Goal: Task Accomplishment & Management: Use online tool/utility

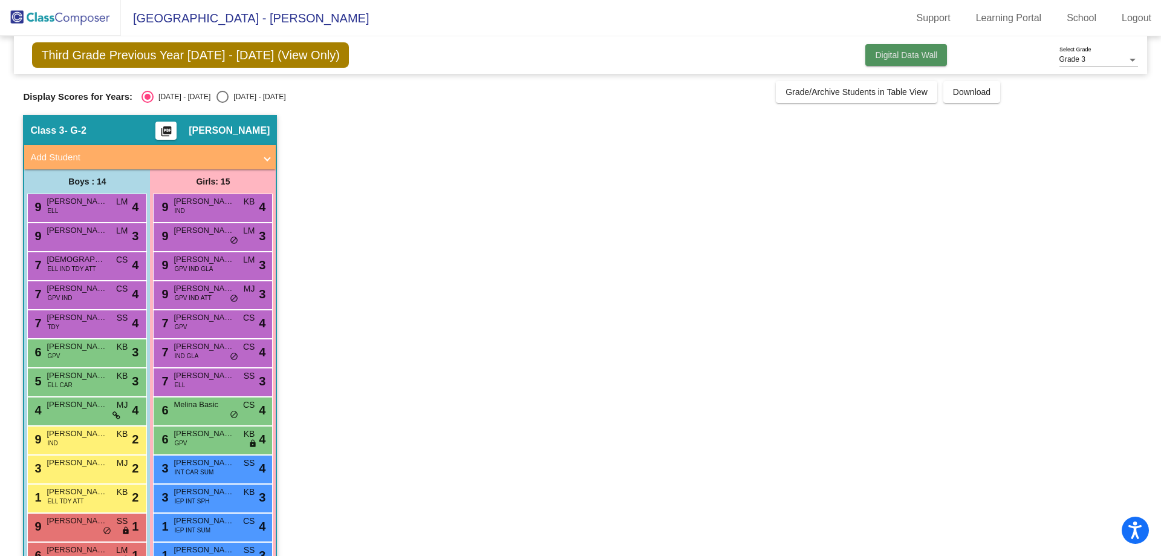
click at [907, 61] on button "Digital Data Wall" at bounding box center [907, 55] width 82 height 22
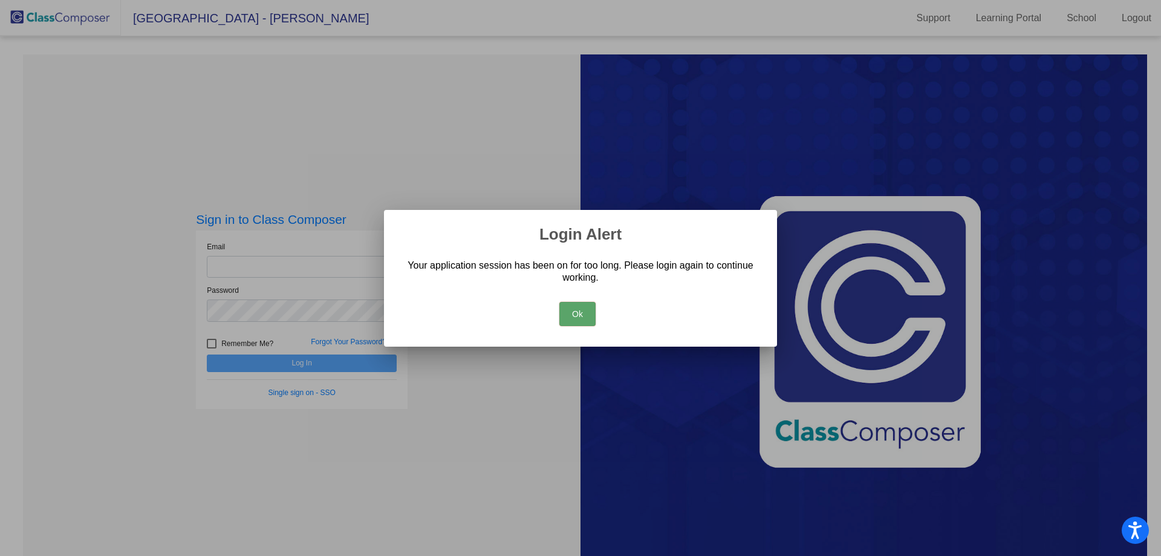
click at [579, 313] on button "Ok" at bounding box center [578, 314] width 36 height 24
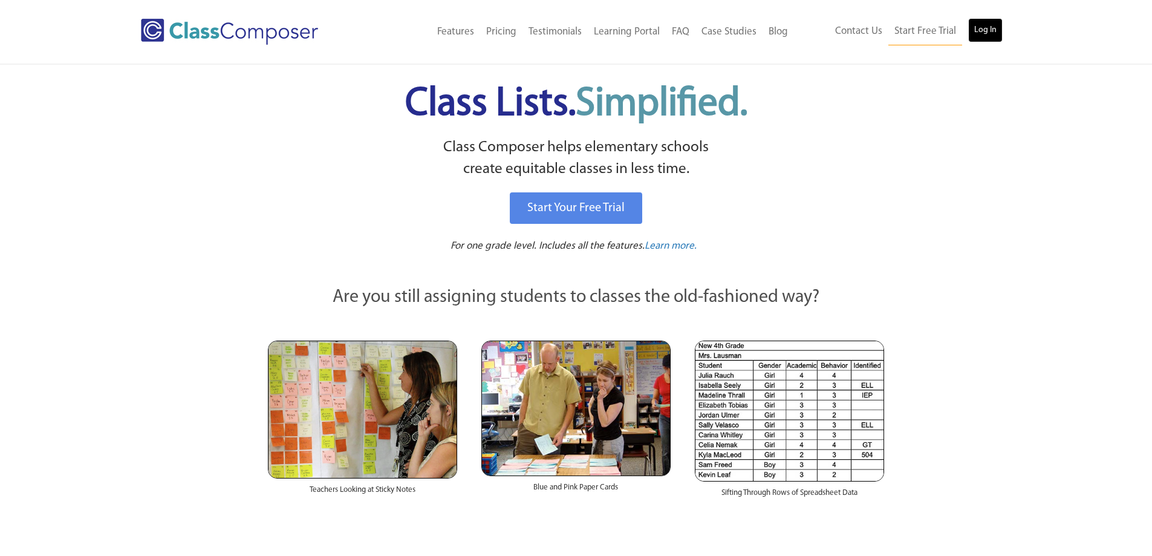
click at [982, 31] on link "Log In" at bounding box center [985, 30] width 34 height 24
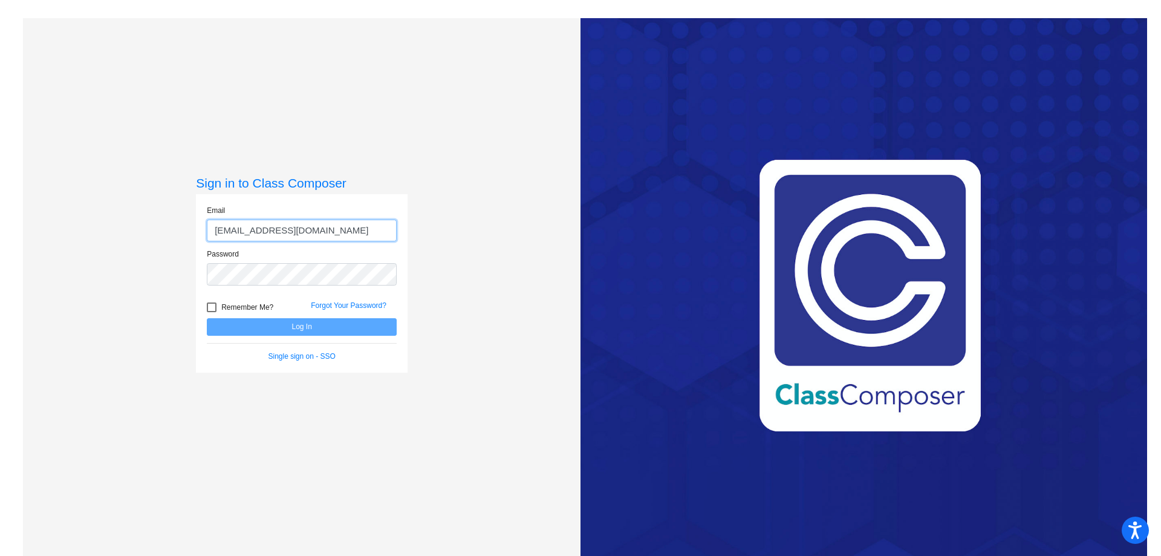
type input "sullivanjl@mdusd.org"
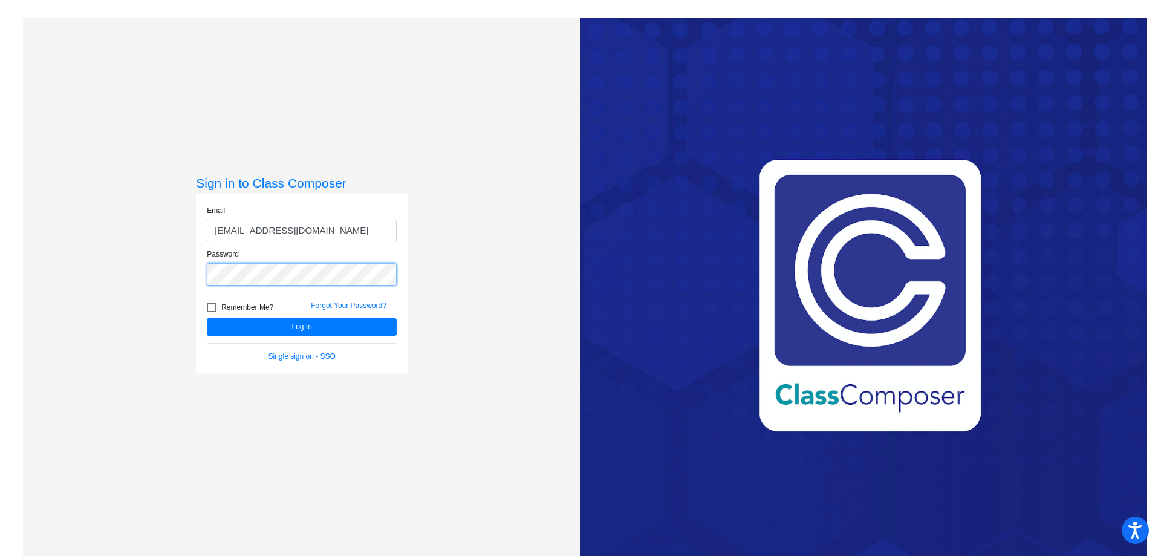
click at [207, 318] on button "Log In" at bounding box center [302, 327] width 190 height 18
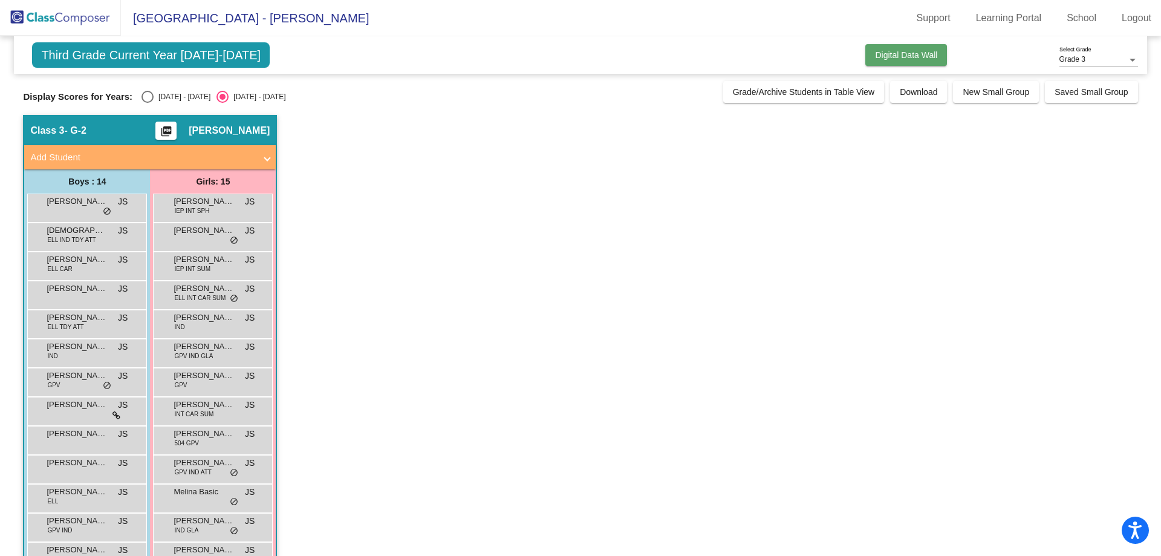
click at [889, 51] on span "Digital Data Wall" at bounding box center [906, 55] width 62 height 10
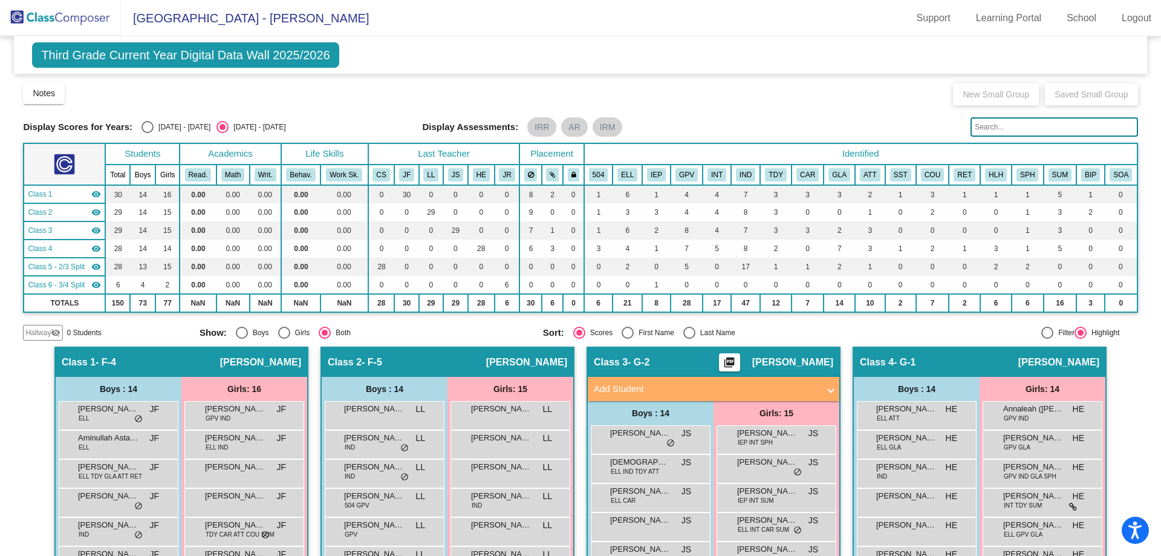
click at [143, 129] on div "Select an option" at bounding box center [148, 127] width 12 height 12
click at [147, 133] on input "2024 - 2025" at bounding box center [147, 133] width 1 height 1
radio input "true"
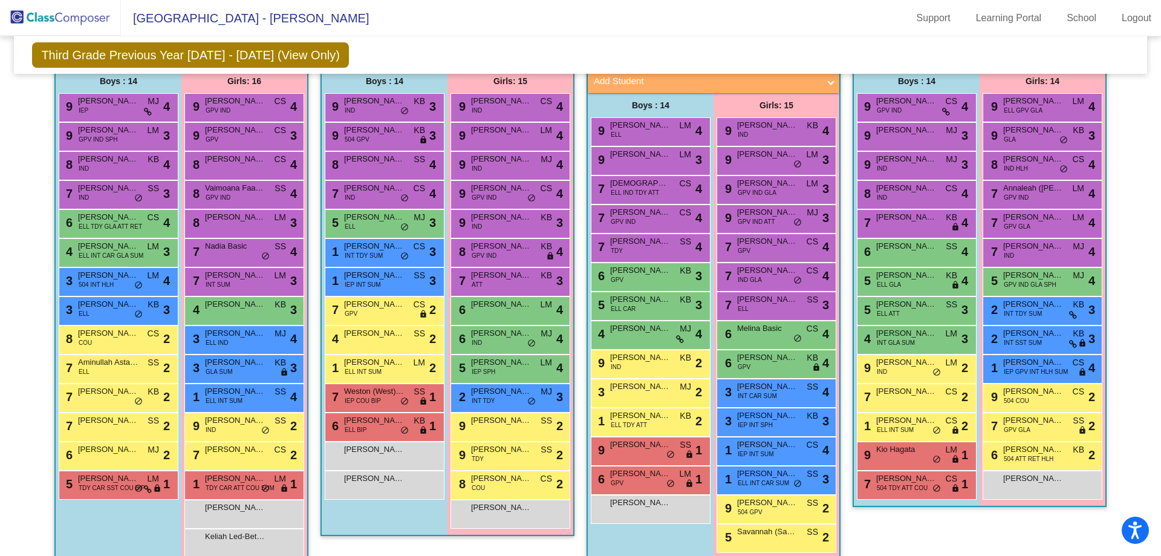
scroll to position [302, 0]
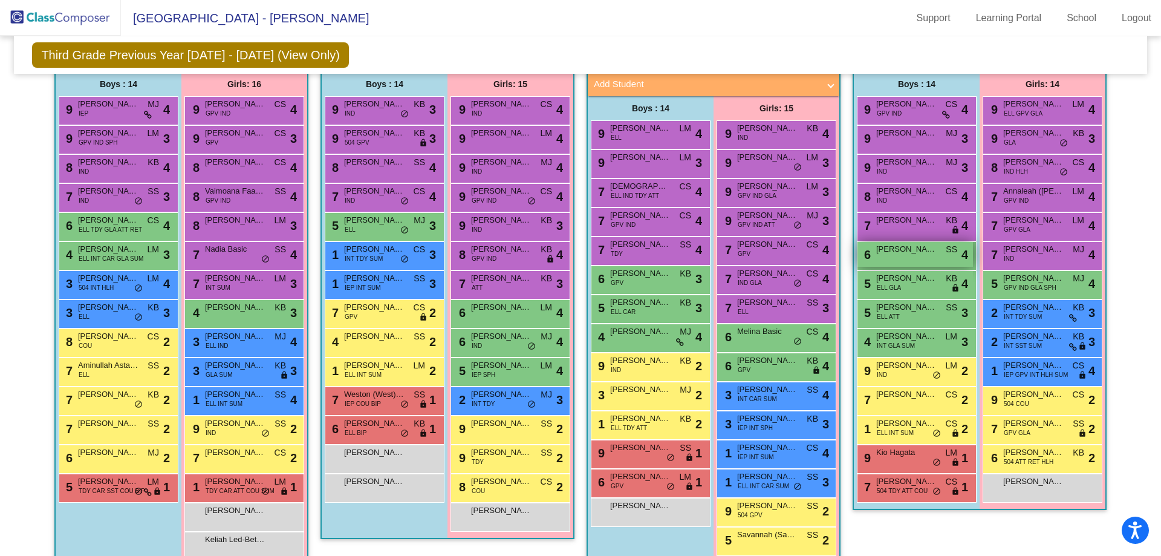
click at [913, 256] on div "6 Jack Marshall SS lock do_not_disturb_alt 4" at bounding box center [916, 254] width 116 height 25
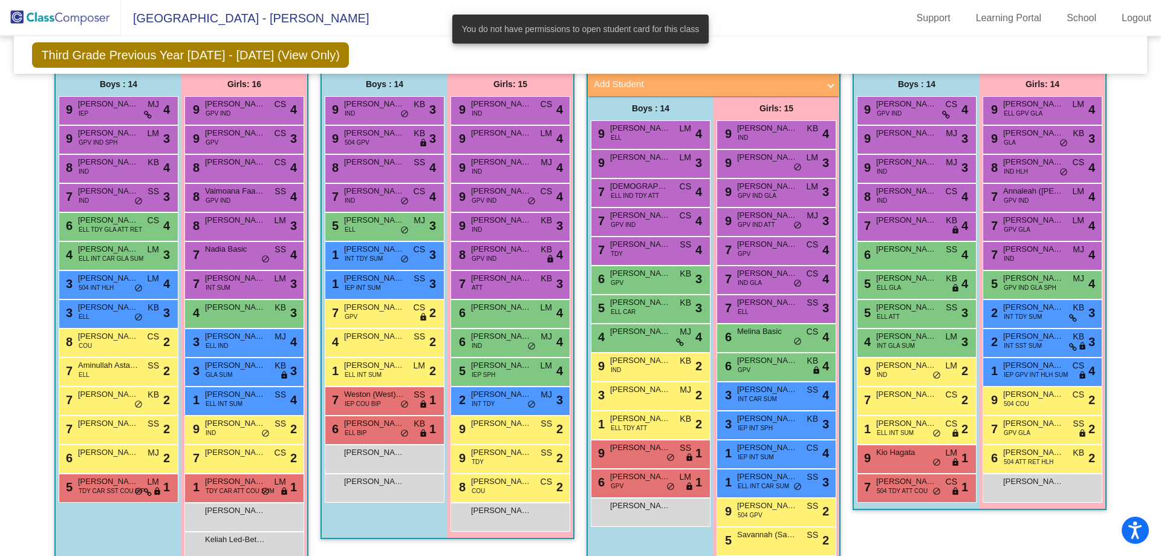
click at [784, 41] on div "Third Grade Previous Year 2024 - 2025 (View Only) Add, Move, or Retain Students…" at bounding box center [580, 55] width 1133 height 38
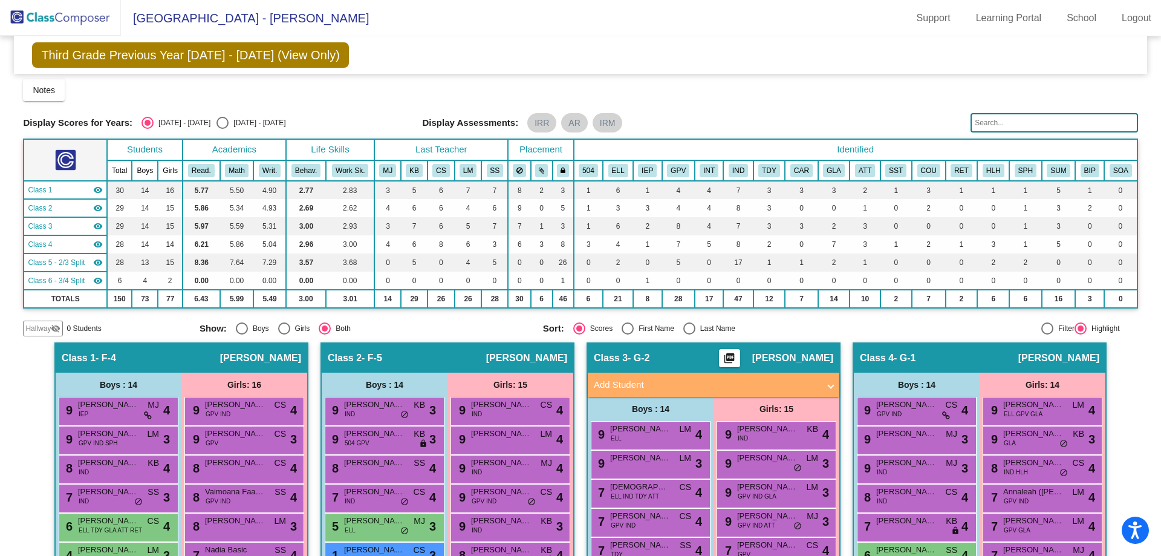
scroll to position [0, 0]
